Goal: Navigation & Orientation: Understand site structure

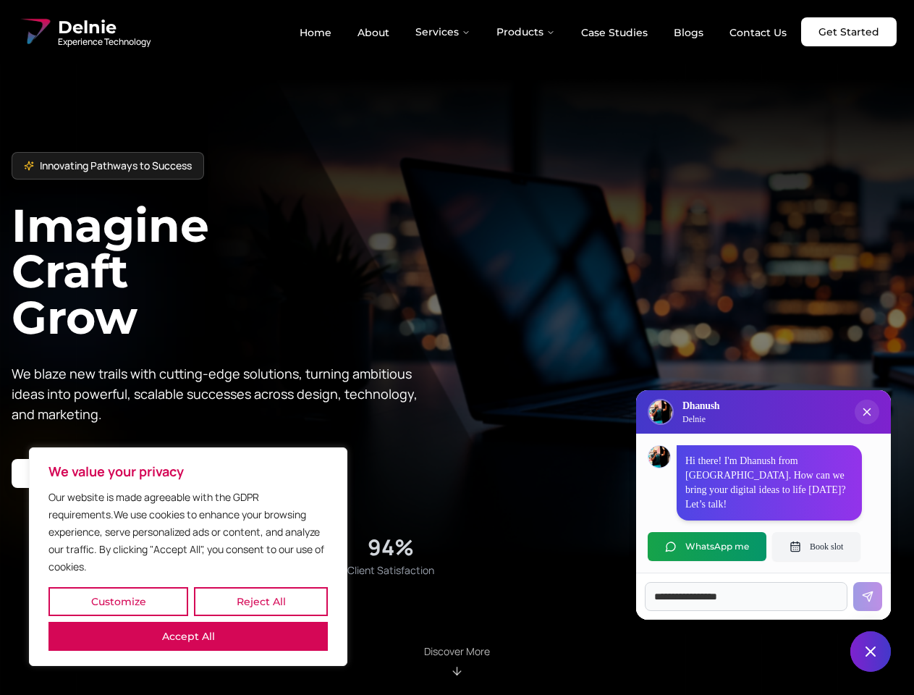
click at [118, 601] on button "Customize" at bounding box center [118, 601] width 140 height 29
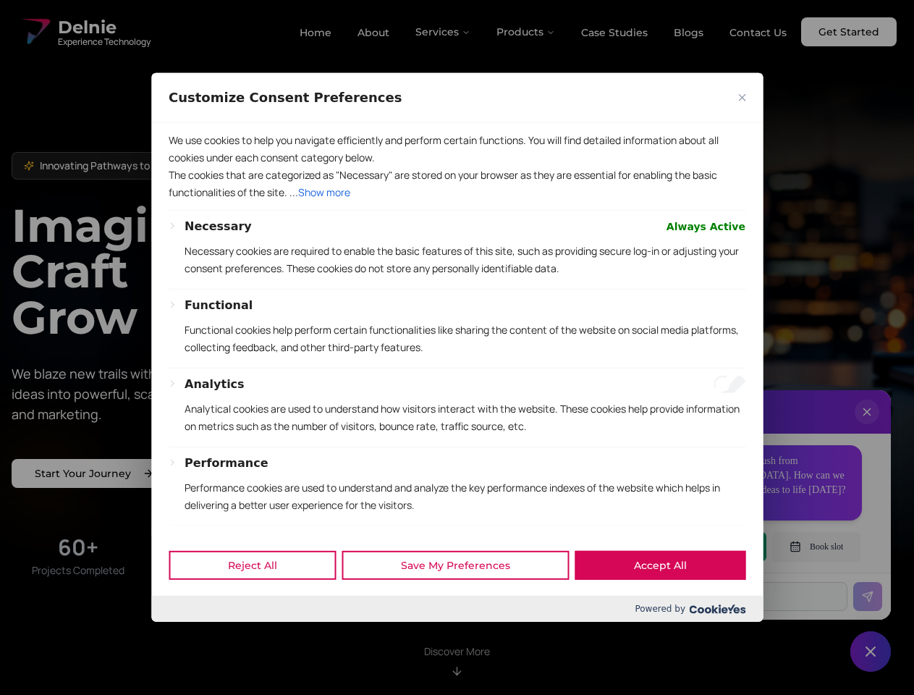
click at [260, 601] on div at bounding box center [457, 347] width 914 height 695
click at [188, 166] on p "We use cookies to help you navigate efficiently and perform certain functions. …" at bounding box center [457, 149] width 577 height 35
click at [457, 277] on p "Necessary cookies are required to enable the basic features of this site, such …" at bounding box center [464, 259] width 561 height 35
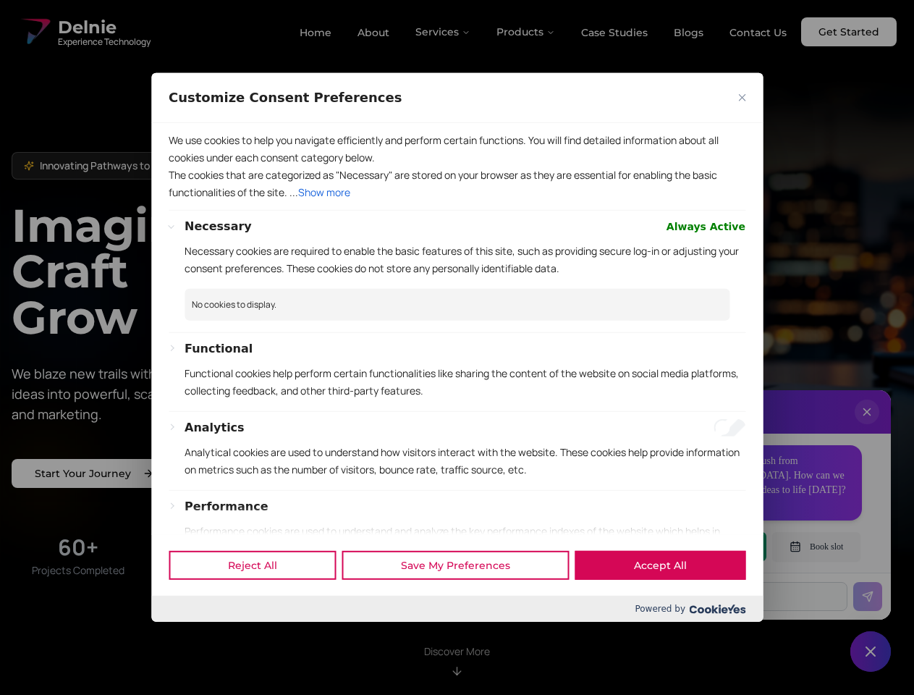
click at [443, 32] on div at bounding box center [457, 347] width 914 height 695
click at [526, 32] on div at bounding box center [457, 347] width 914 height 695
click at [867, 426] on div at bounding box center [457, 347] width 914 height 695
click at [707, 546] on div "Reject All Save My Preferences Accept All" at bounding box center [456, 564] width 611 height 61
click at [816, 546] on div at bounding box center [457, 347] width 914 height 695
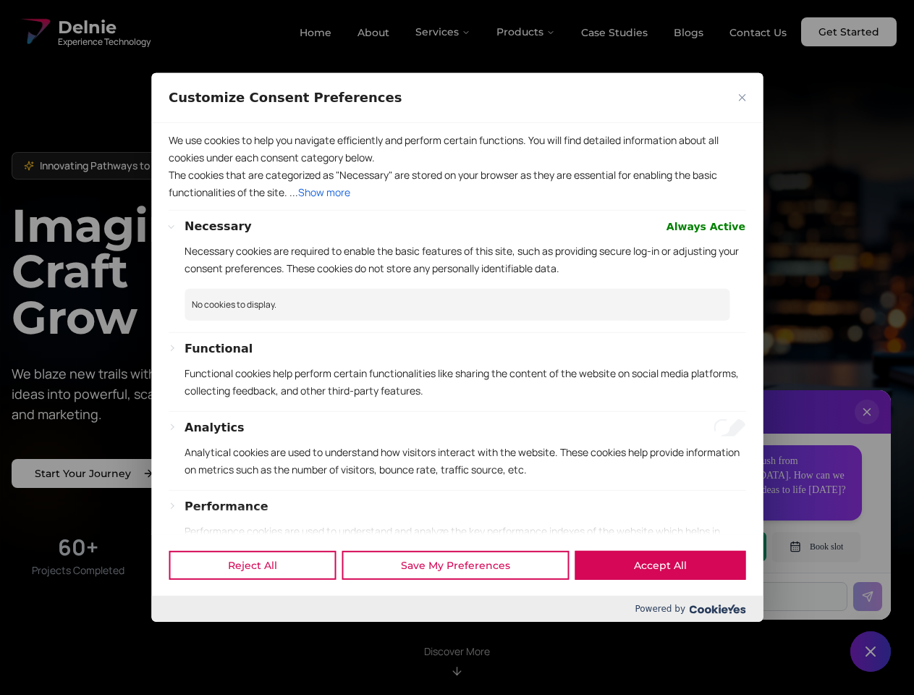
click at [870, 651] on div at bounding box center [457, 347] width 914 height 695
